Goal: Check status: Check status

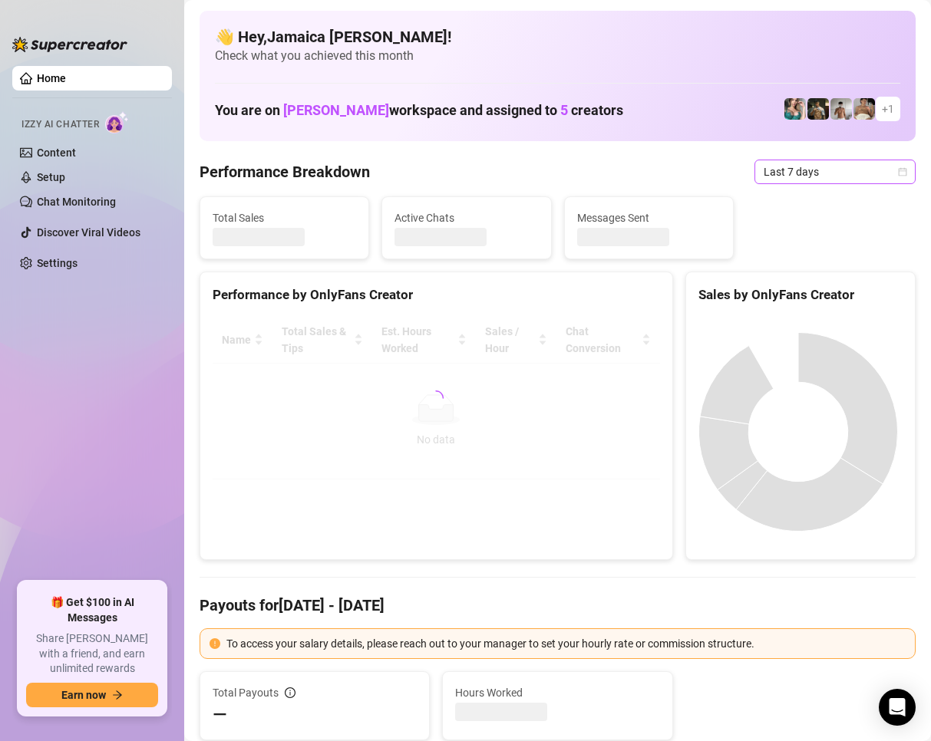
click at [820, 167] on span "Last 7 days" at bounding box center [835, 171] width 143 height 23
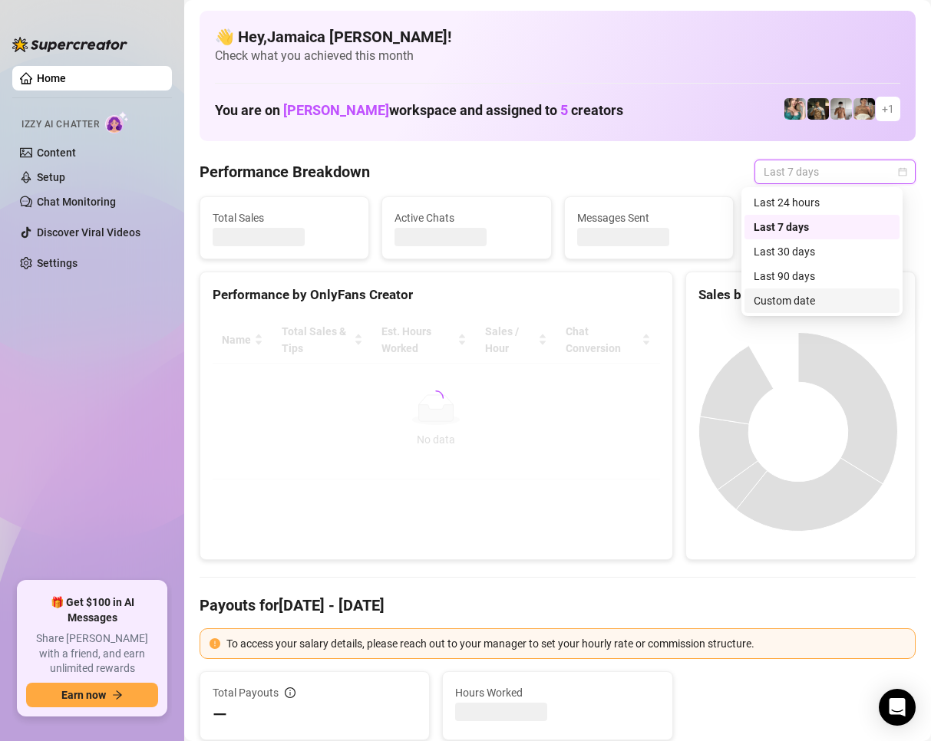
click at [758, 307] on div "Custom date" at bounding box center [822, 300] width 137 height 17
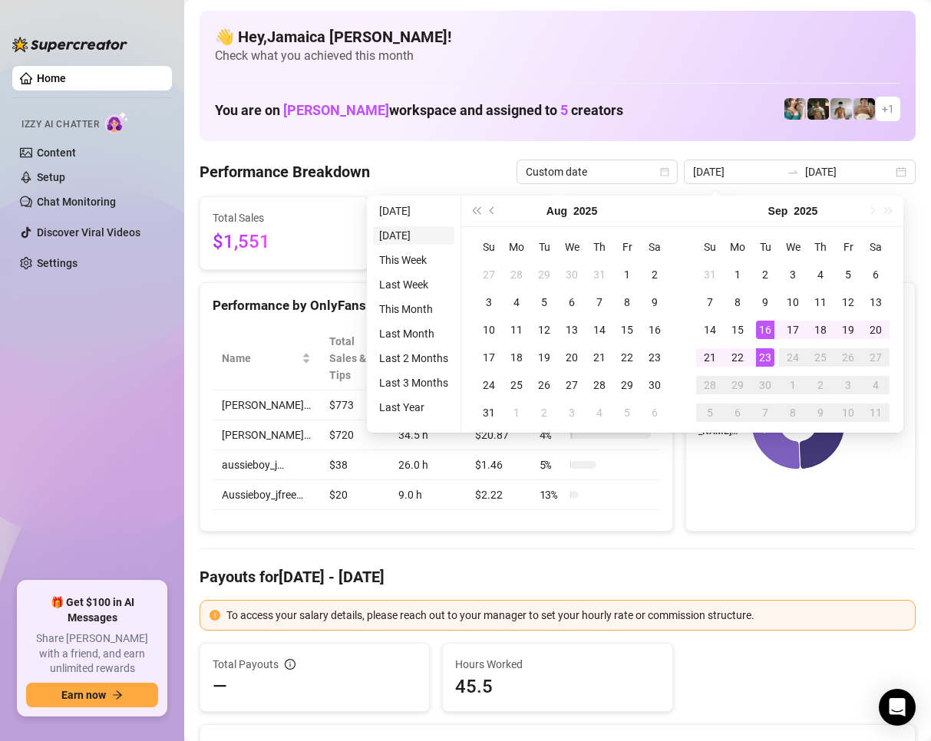
type input "2025-09-22"
type input "[DATE]"
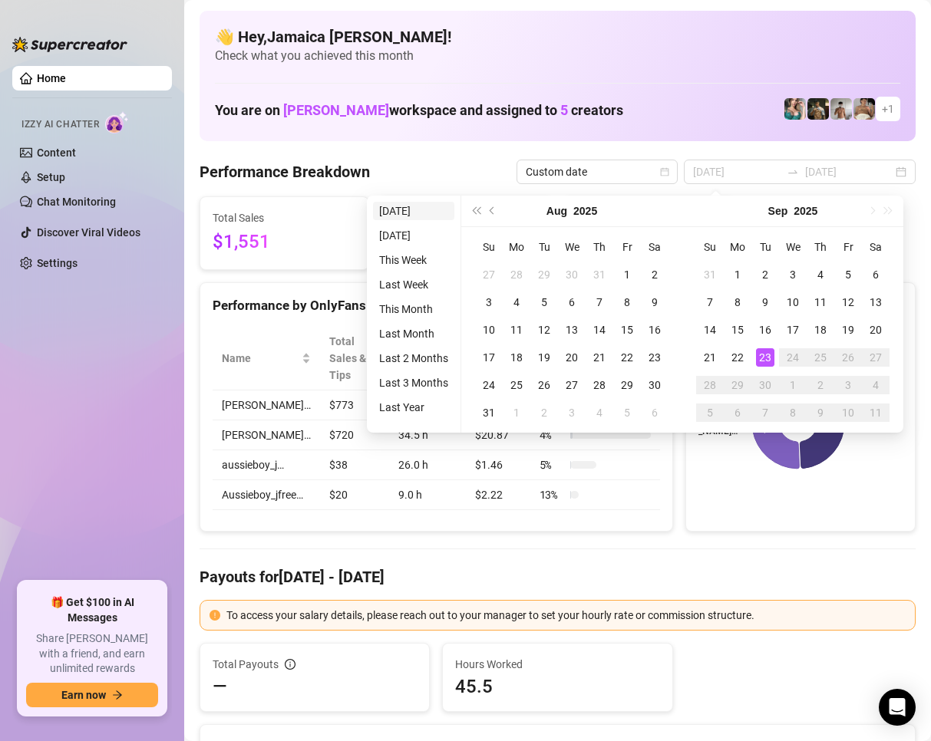
click at [404, 212] on li "[DATE]" at bounding box center [413, 211] width 81 height 18
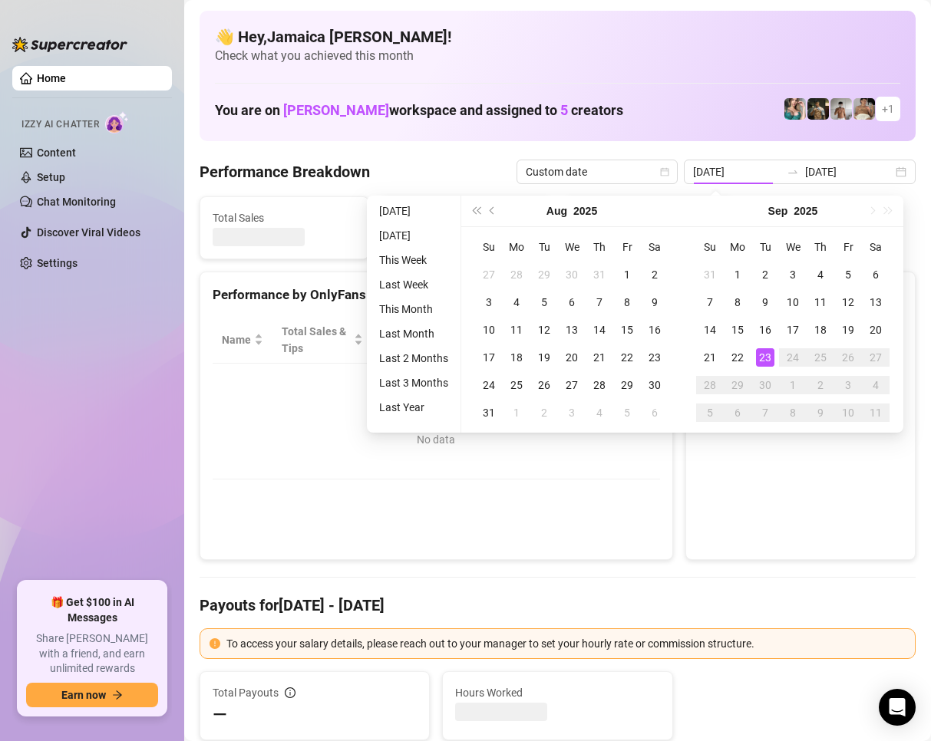
type input "[DATE]"
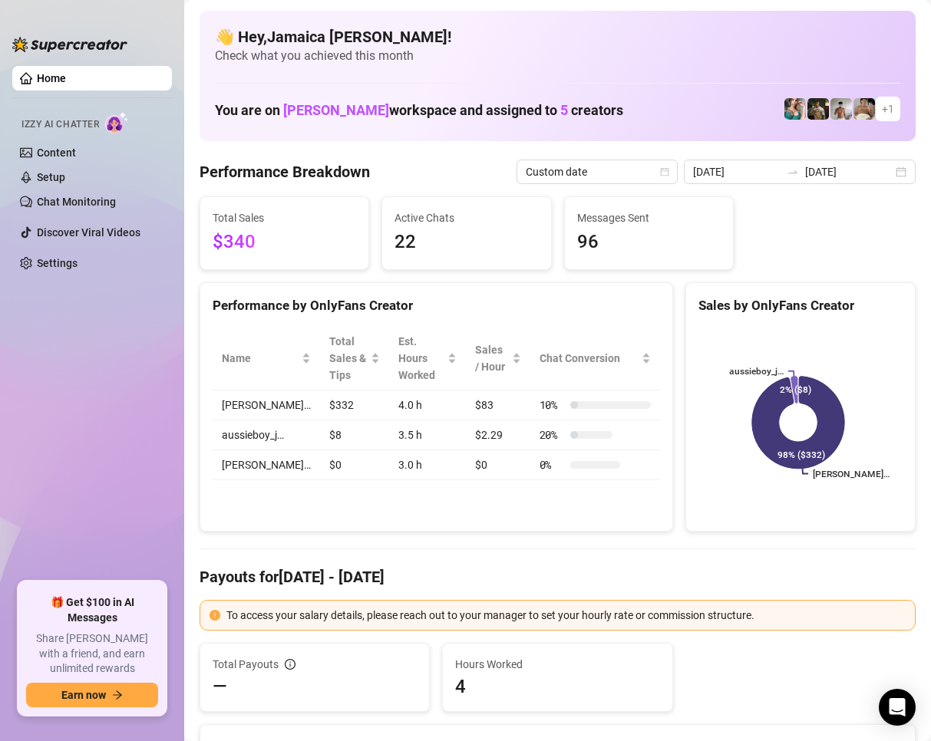
click at [589, 531] on div "Performance by OnlyFans Creator Name Total Sales & Tips Est. Hours Worked Sales…" at bounding box center [437, 407] width 474 height 250
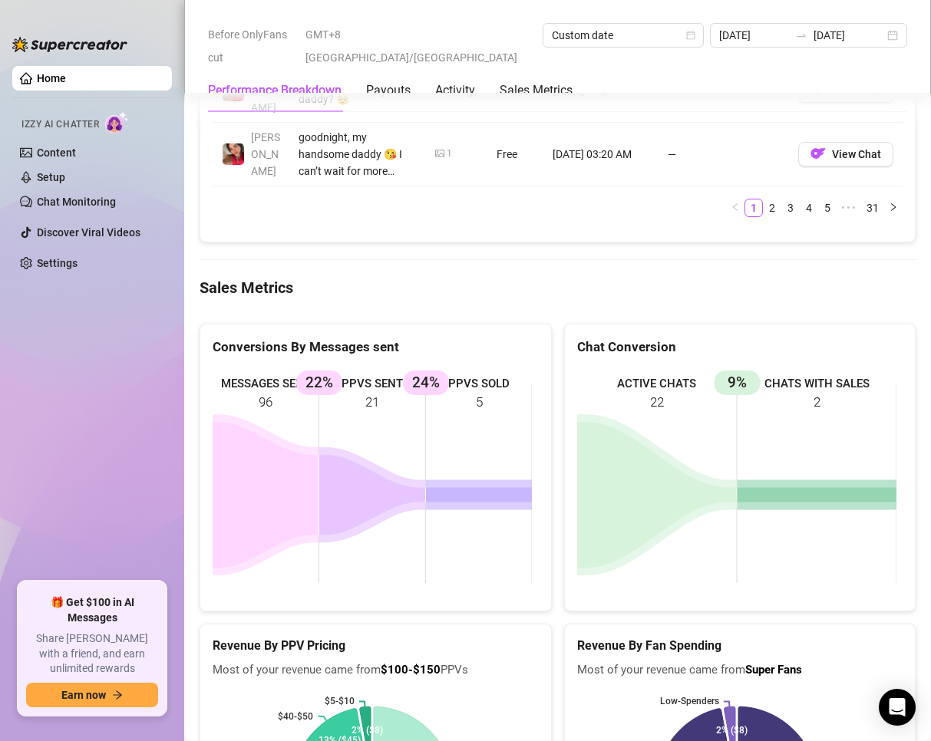
scroll to position [1996, 0]
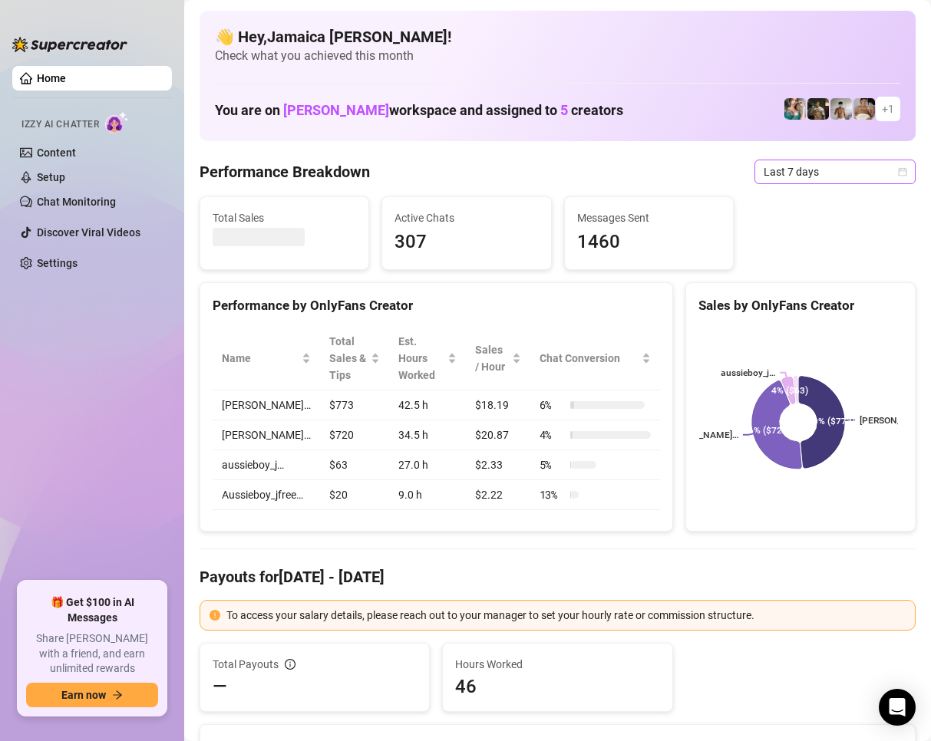
click at [790, 170] on span "Last 7 days" at bounding box center [835, 171] width 143 height 23
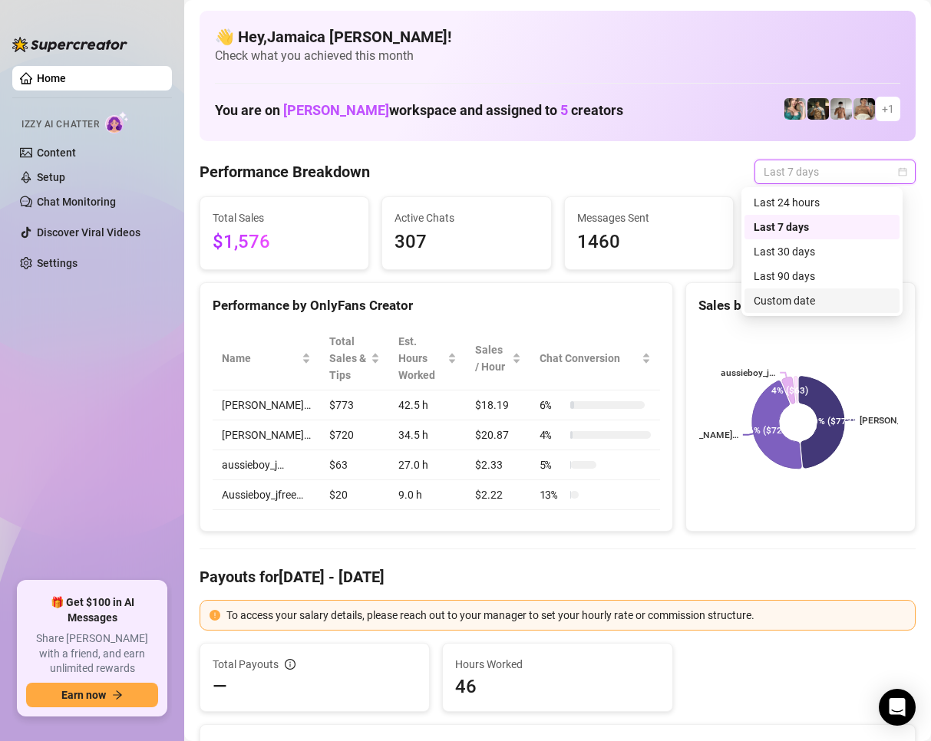
click at [807, 299] on div "Custom date" at bounding box center [822, 300] width 137 height 17
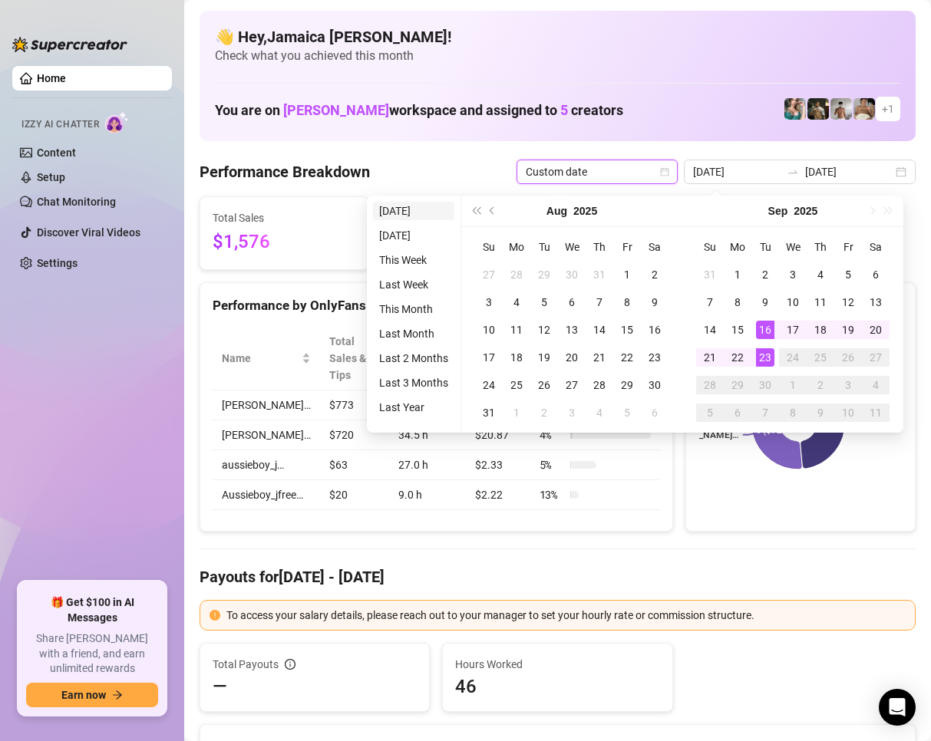
type input "[DATE]"
click at [415, 213] on li "[DATE]" at bounding box center [413, 211] width 81 height 18
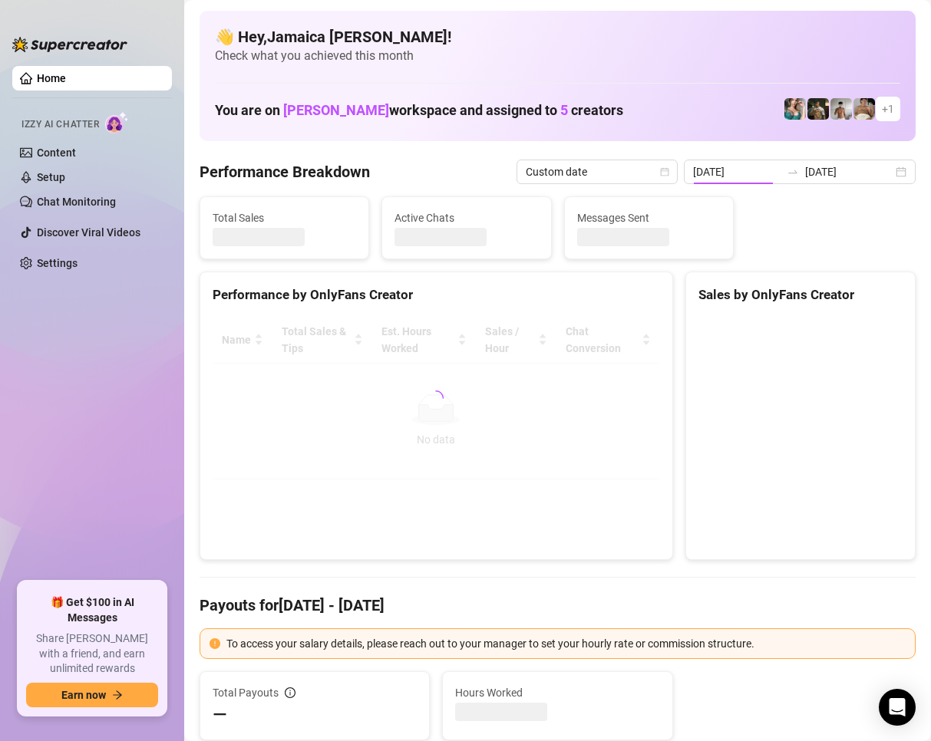
type input "[DATE]"
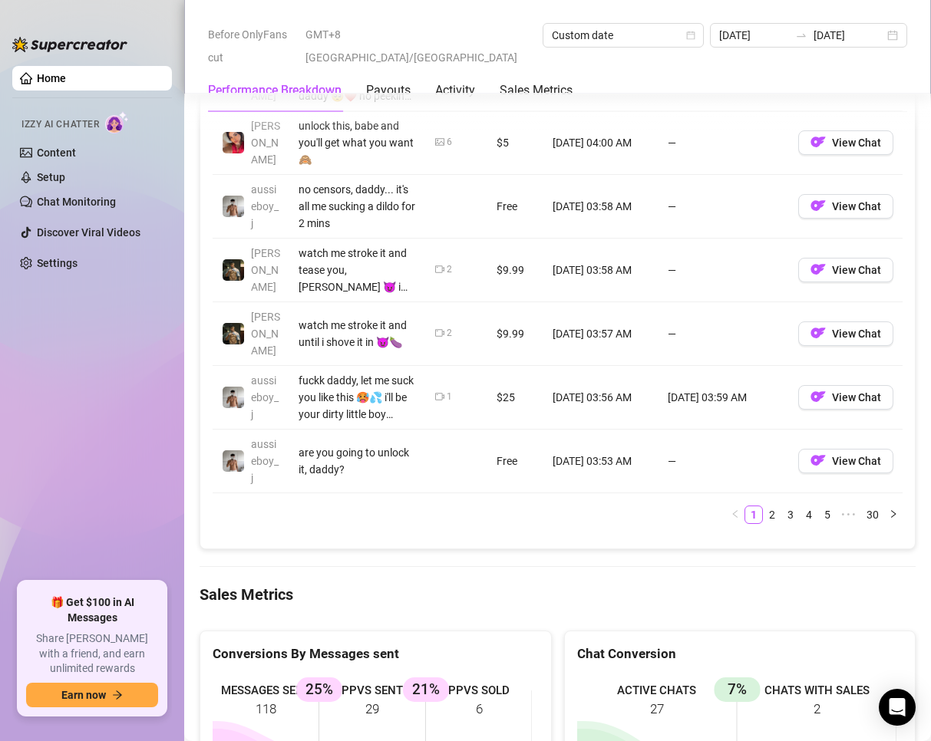
scroll to position [1919, 0]
